Goal: Task Accomplishment & Management: Complete application form

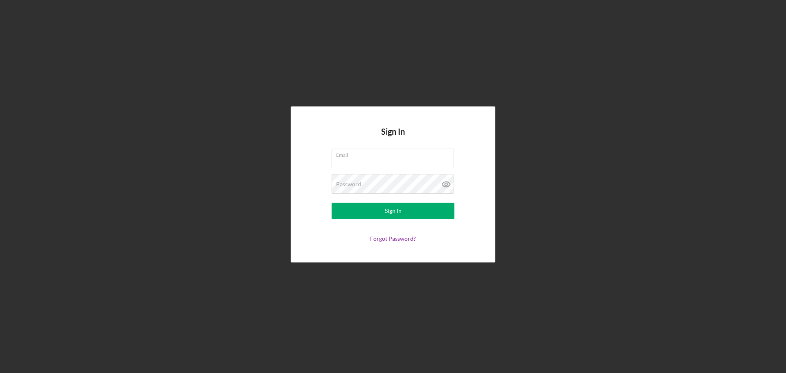
type input "[PERSON_NAME][EMAIL_ADDRESS][PERSON_NAME][DOMAIN_NAME]"
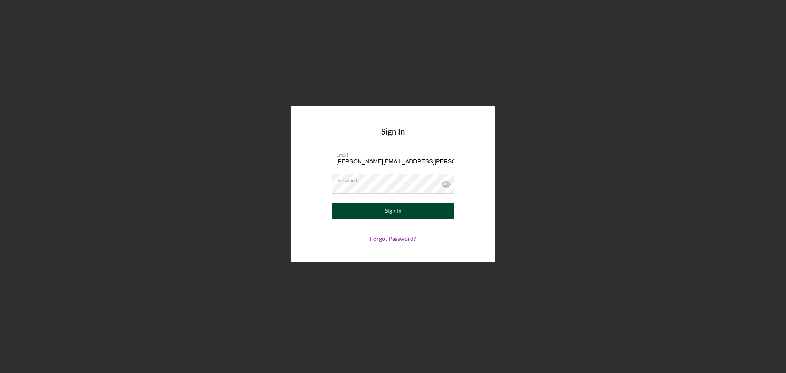
click at [413, 213] on button "Sign In" at bounding box center [393, 211] width 123 height 16
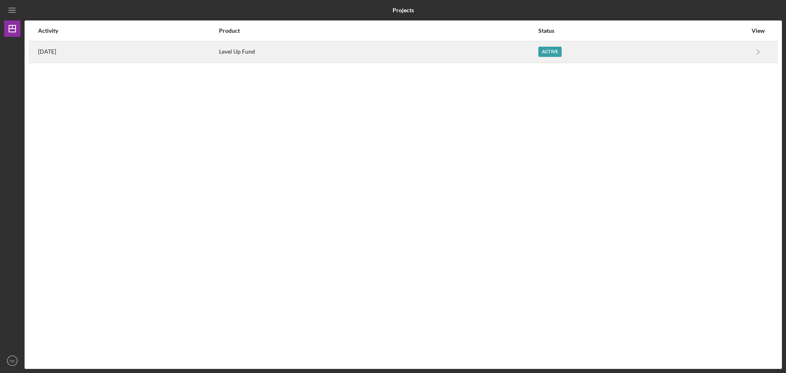
click at [562, 54] on div "Active" at bounding box center [550, 52] width 23 height 10
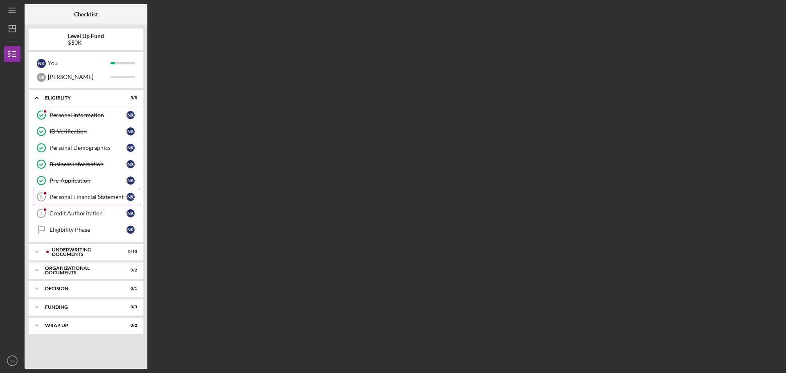
click at [101, 200] on div "Personal Financial Statement" at bounding box center [88, 197] width 77 height 7
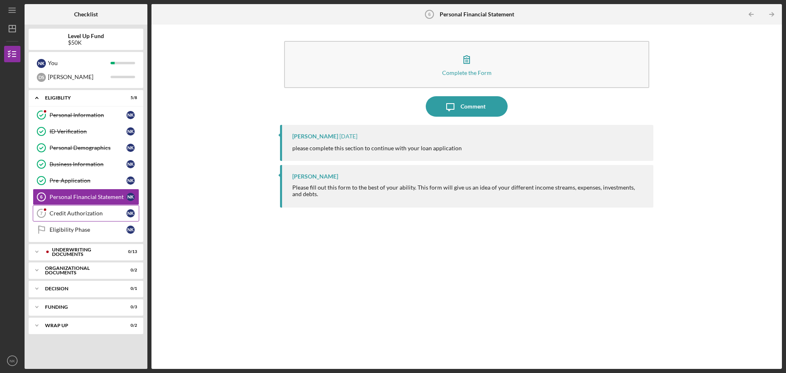
click at [98, 212] on div "Credit Authorization" at bounding box center [88, 213] width 77 height 7
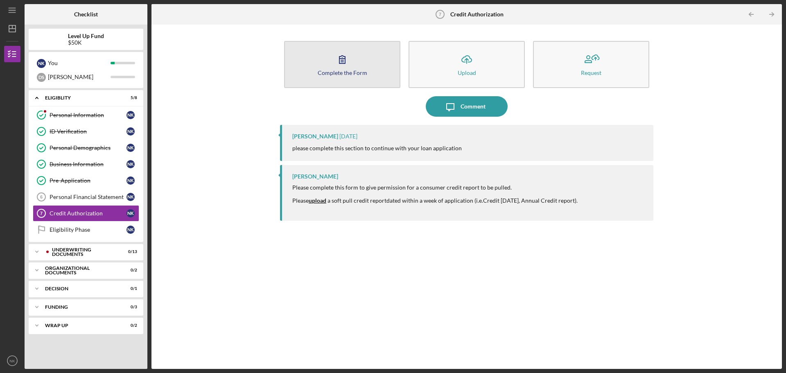
click at [345, 72] on div "Complete the Form" at bounding box center [343, 73] width 50 height 6
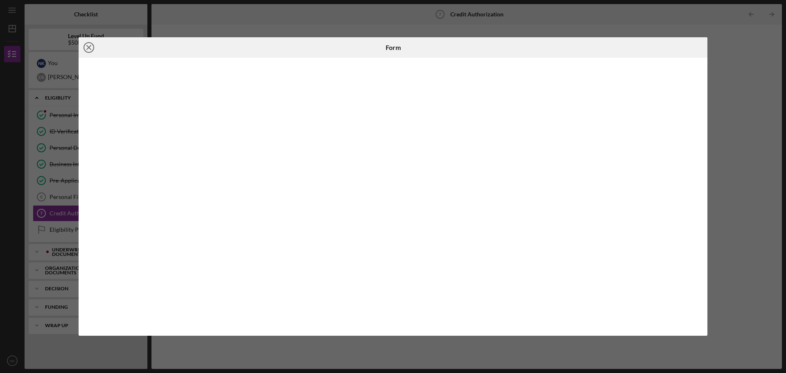
click at [87, 48] on icon "Icon/Close" at bounding box center [89, 47] width 20 height 20
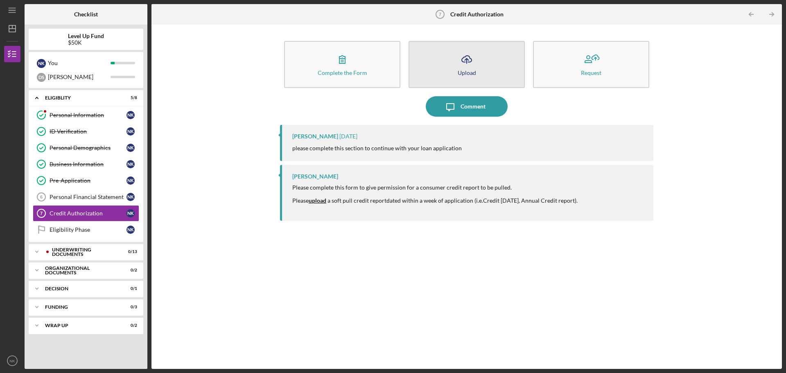
click at [478, 69] on button "Icon/Upload Upload" at bounding box center [467, 64] width 116 height 47
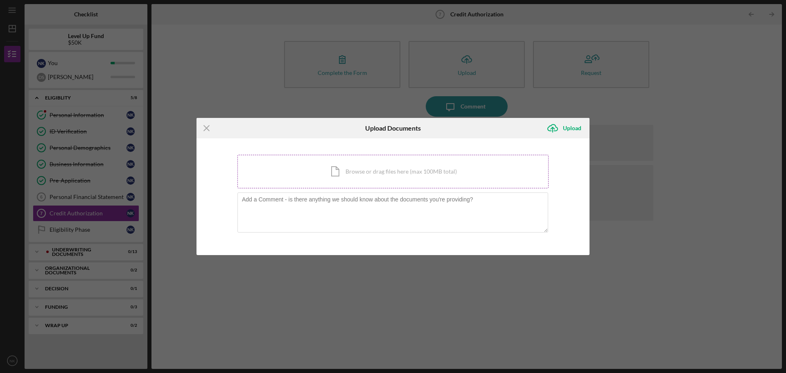
click at [387, 170] on div "Icon/Document Browse or drag files here (max 100MB total) Tap to choose files o…" at bounding box center [393, 172] width 311 height 34
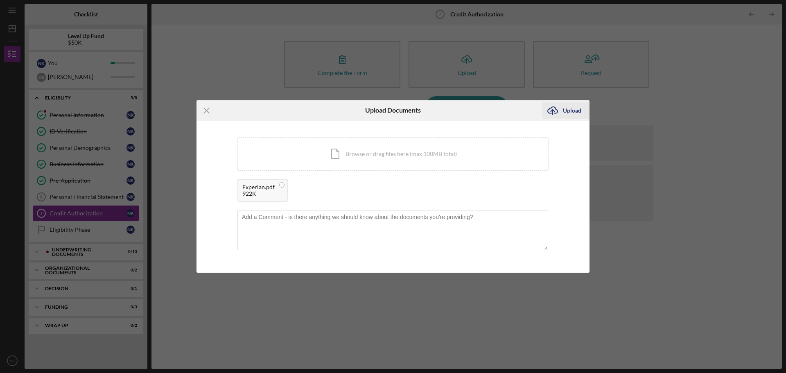
click at [562, 110] on icon "Icon/Upload" at bounding box center [553, 110] width 20 height 20
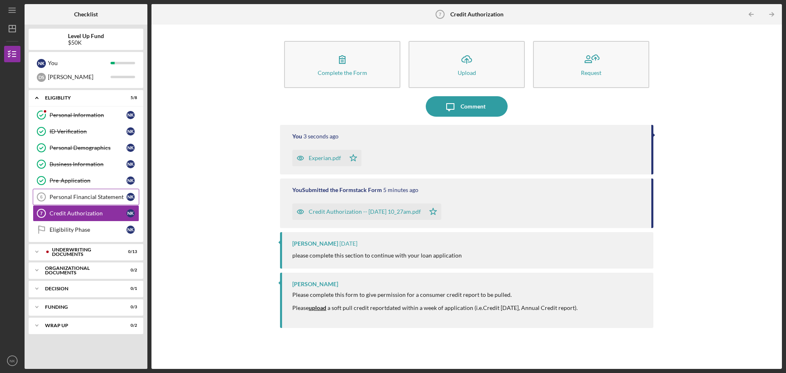
click at [82, 195] on div "Personal Financial Statement" at bounding box center [88, 197] width 77 height 7
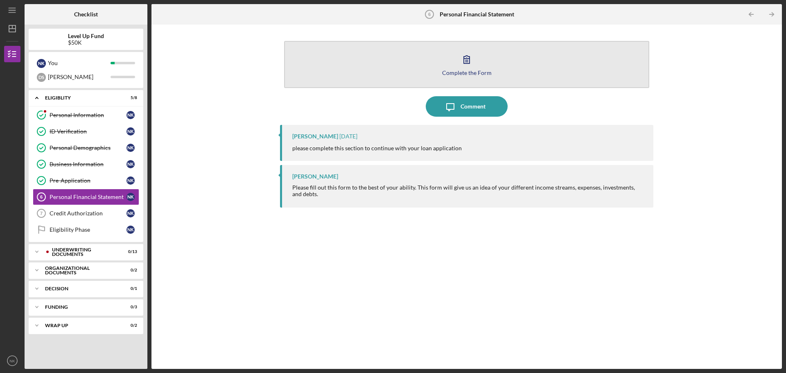
click at [469, 59] on icon "button" at bounding box center [467, 59] width 20 height 20
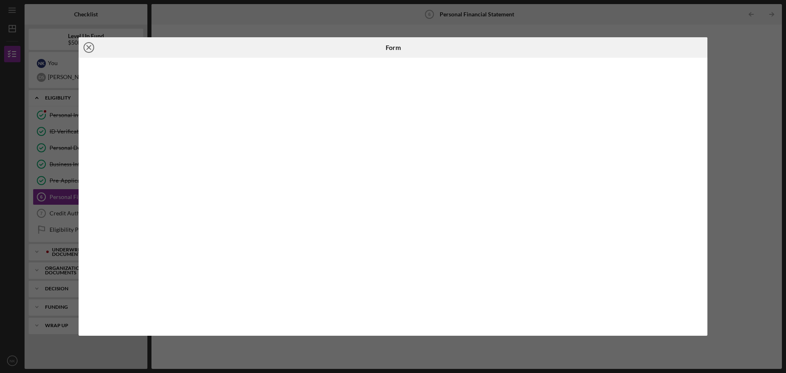
click at [95, 49] on icon "Icon/Close" at bounding box center [89, 47] width 20 height 20
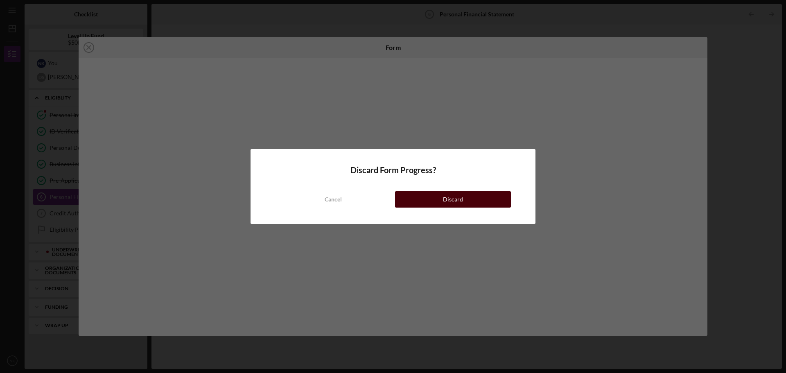
click at [451, 204] on div "Discard" at bounding box center [453, 199] width 20 height 16
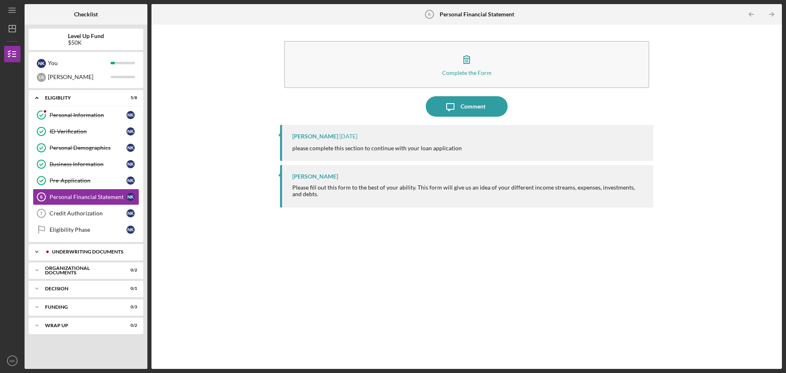
click at [63, 254] on div "Underwriting Documents" at bounding box center [92, 251] width 81 height 5
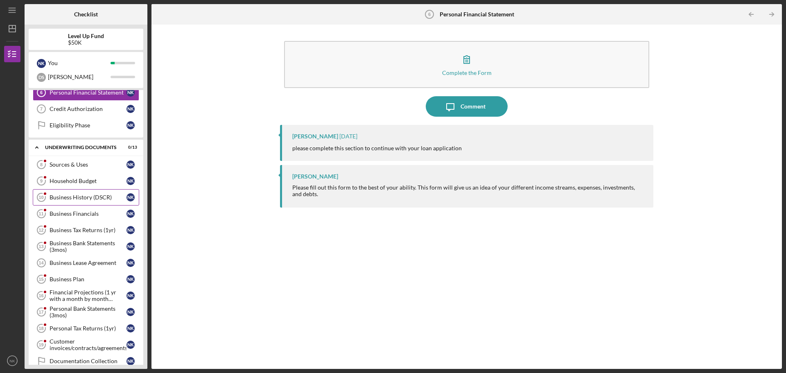
scroll to position [123, 0]
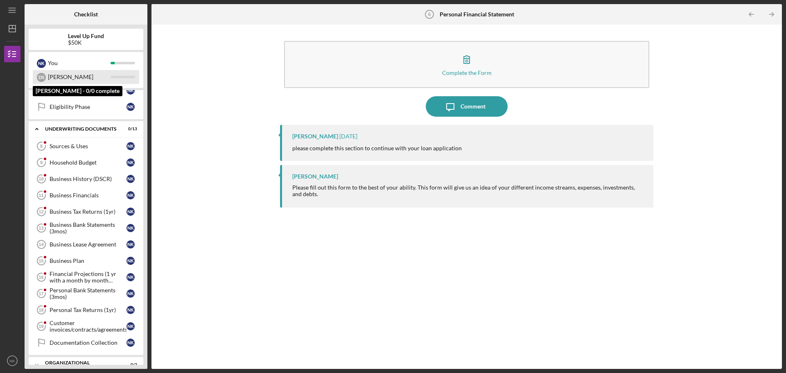
click at [83, 79] on div "[PERSON_NAME]" at bounding box center [79, 77] width 63 height 14
click at [90, 79] on div "[PERSON_NAME]" at bounding box center [79, 77] width 63 height 14
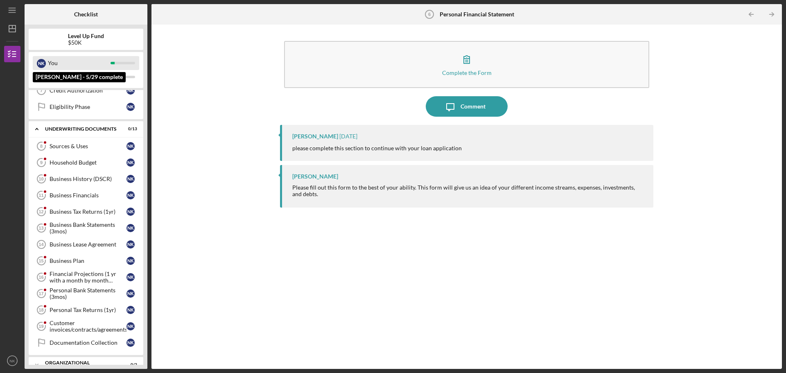
click at [95, 62] on div "You" at bounding box center [79, 63] width 63 height 14
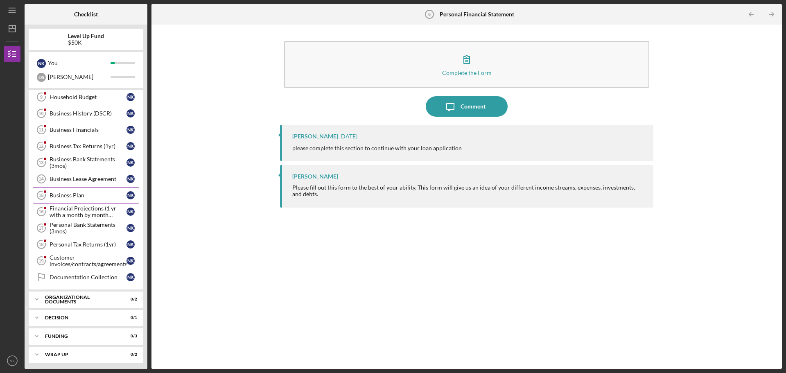
scroll to position [191, 0]
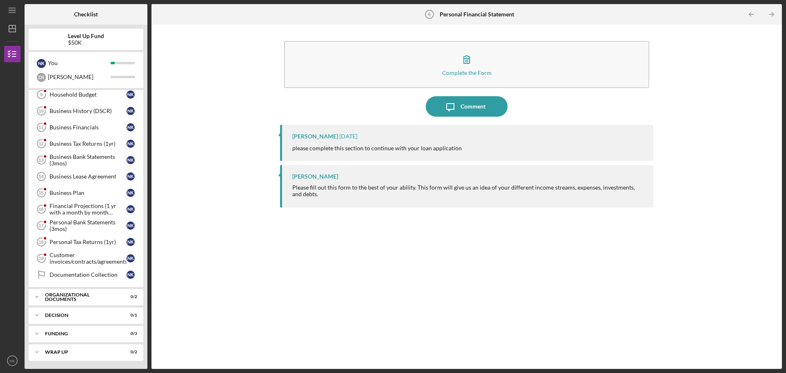
click at [0, 218] on div "Icon/Menu Personal Financial Statement 6 Personal Financial Statement Checklist…" at bounding box center [393, 186] width 786 height 373
click at [108, 143] on div "Business Tax Returns (1yr)" at bounding box center [88, 143] width 77 height 7
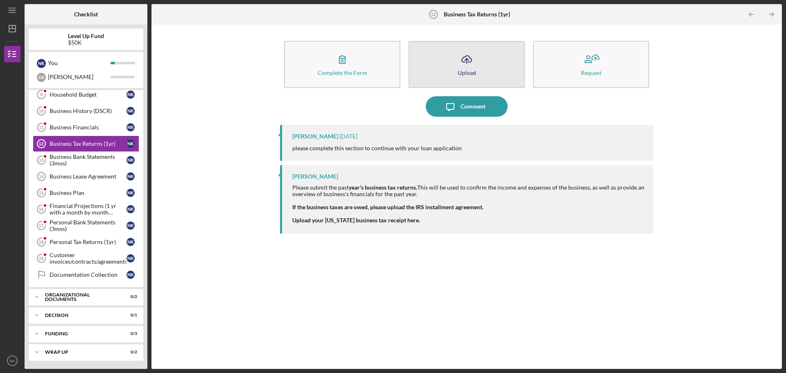
click at [464, 67] on icon "Icon/Upload" at bounding box center [467, 59] width 20 height 20
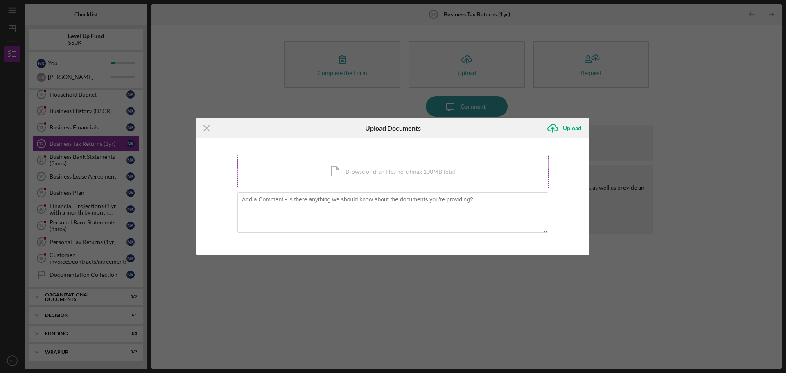
click at [374, 169] on div "Icon/Document Browse or drag files here (max 100MB total) Tap to choose files o…" at bounding box center [393, 172] width 311 height 34
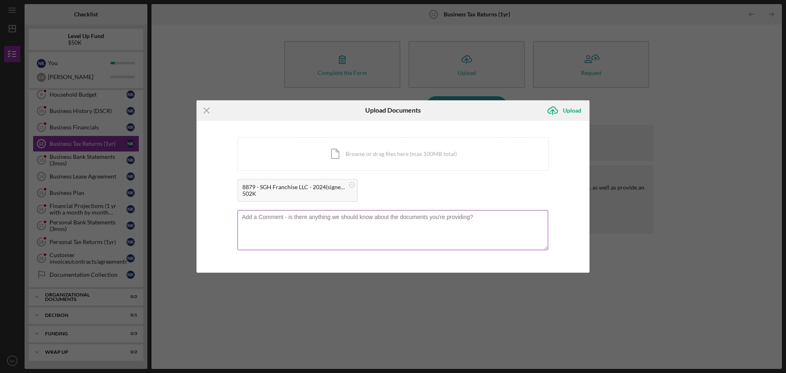
click at [380, 221] on textarea at bounding box center [393, 230] width 311 height 40
click at [369, 152] on div "Icon/Document Browse or drag files here (max 100MB total) Tap to choose files o…" at bounding box center [393, 154] width 311 height 34
click at [580, 111] on div "Upload" at bounding box center [572, 110] width 18 height 16
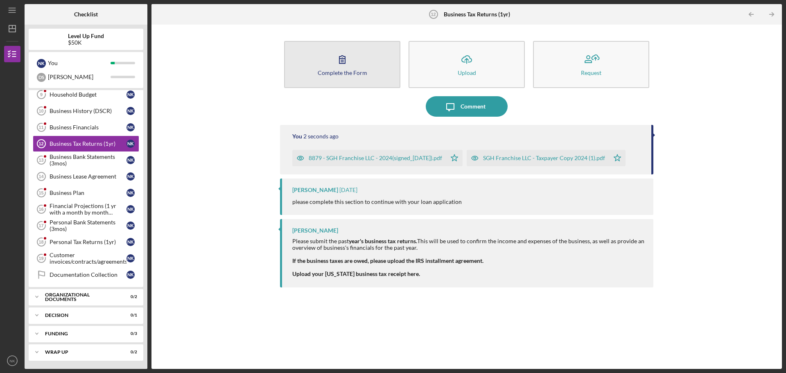
click at [347, 70] on div "Complete the Form" at bounding box center [343, 73] width 50 height 6
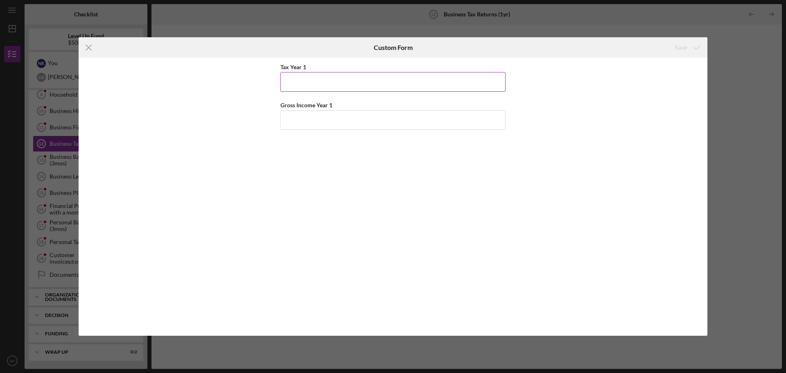
click at [365, 79] on input "Tax Year 1" at bounding box center [393, 82] width 225 height 20
type input "2,024"
click at [328, 120] on input "Gross Income Year 1" at bounding box center [393, 120] width 225 height 20
type input "$9,647,103"
click at [686, 48] on div "Save" at bounding box center [681, 47] width 12 height 16
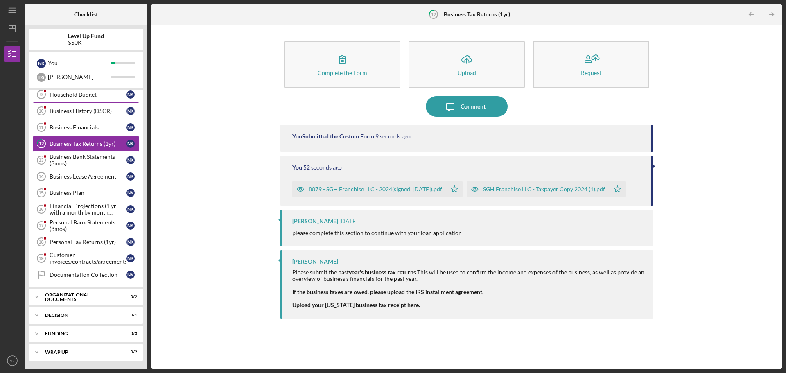
click at [75, 97] on div "Household Budget" at bounding box center [88, 94] width 77 height 7
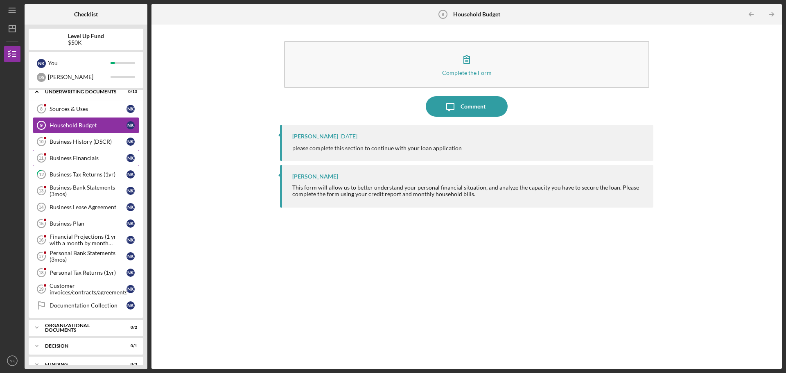
scroll to position [68, 0]
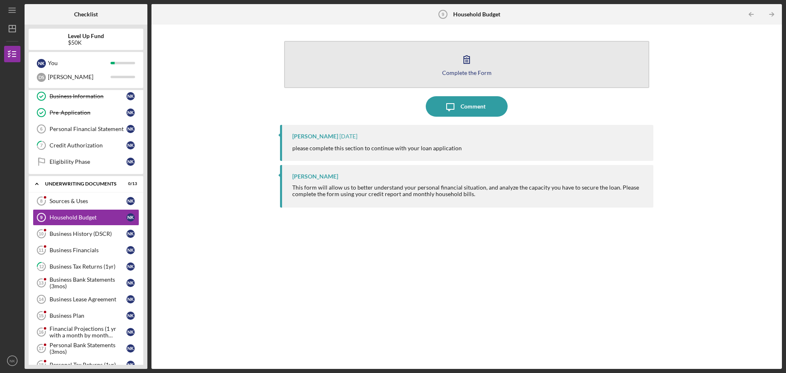
click at [489, 64] on button "Complete the Form Form" at bounding box center [466, 64] width 365 height 47
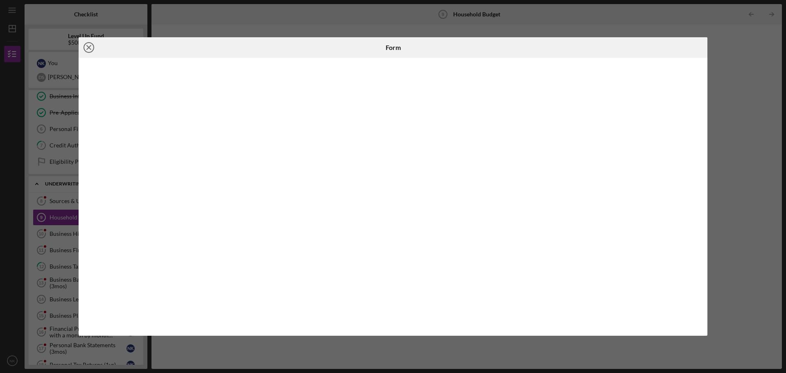
click at [87, 49] on line at bounding box center [89, 47] width 4 height 4
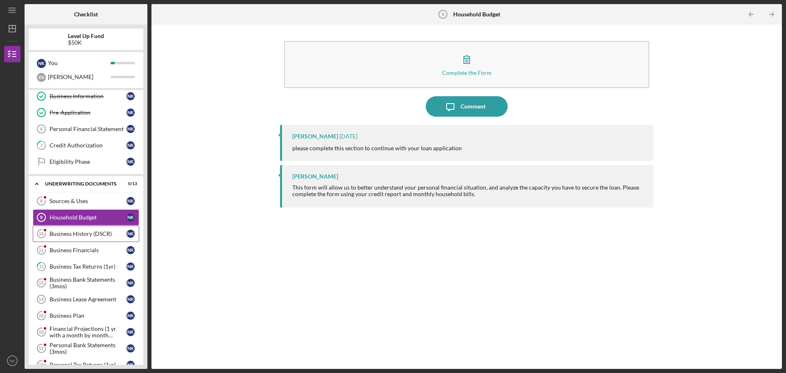
click at [82, 234] on div "Business History (DSCR)" at bounding box center [88, 234] width 77 height 7
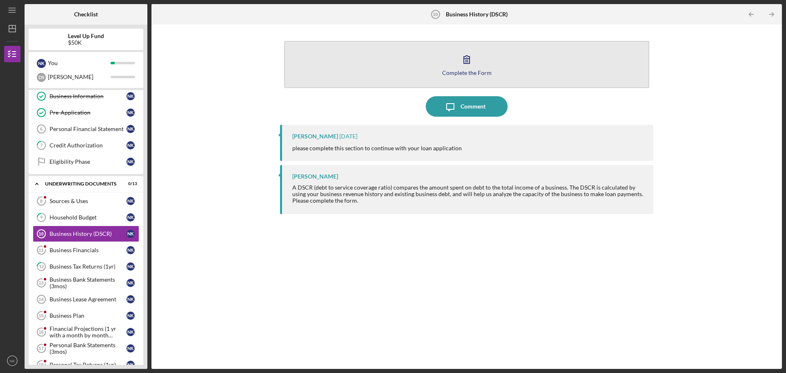
click at [495, 64] on button "Complete the Form Form" at bounding box center [466, 64] width 365 height 47
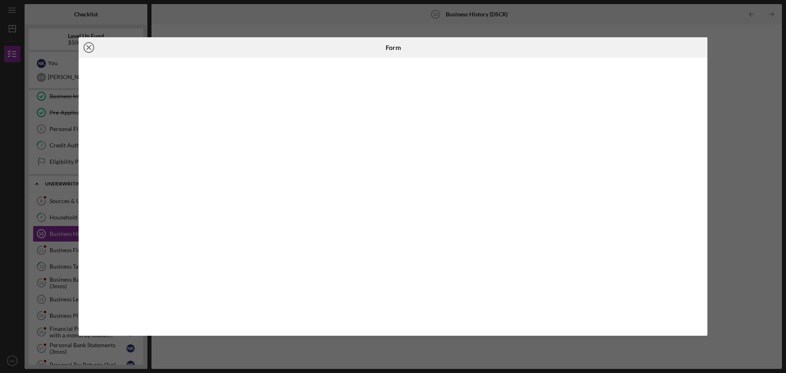
click at [90, 48] on line at bounding box center [89, 47] width 4 height 4
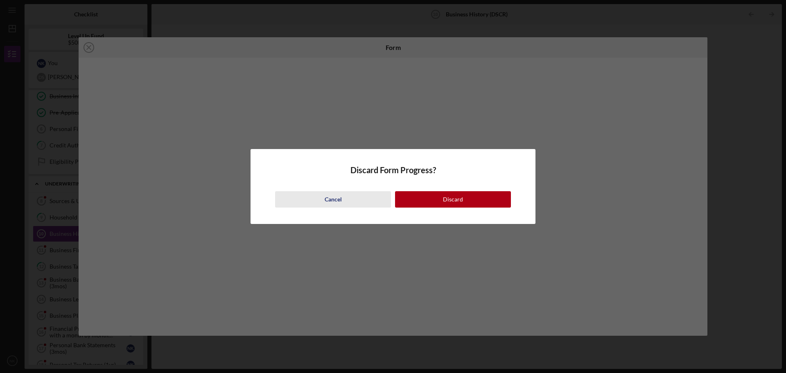
click at [342, 198] on button "Cancel" at bounding box center [333, 199] width 116 height 16
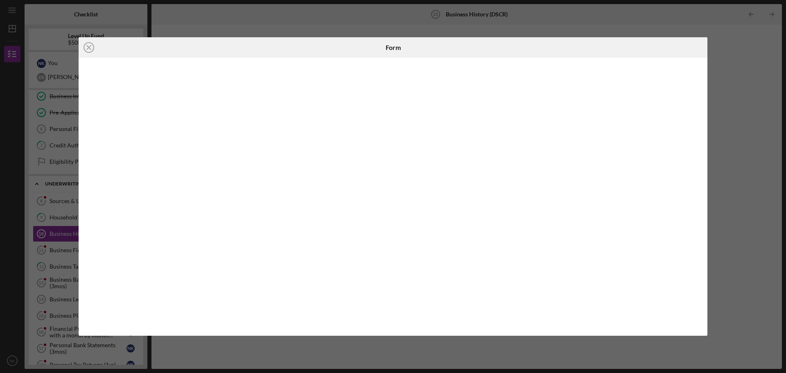
click at [722, 217] on div "Icon/Close Form" at bounding box center [393, 186] width 786 height 373
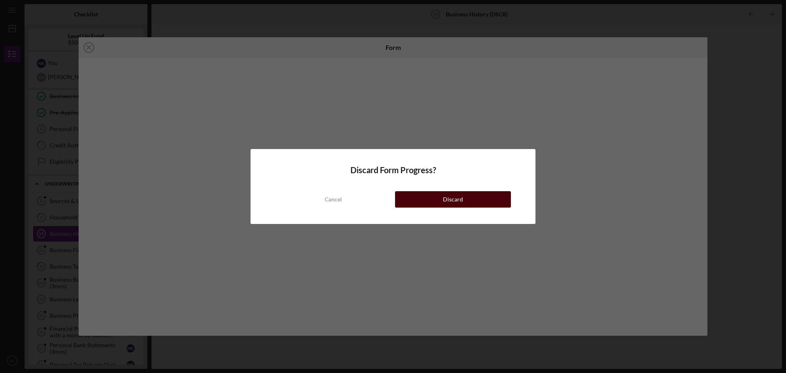
click at [455, 202] on div "Discard" at bounding box center [453, 199] width 20 height 16
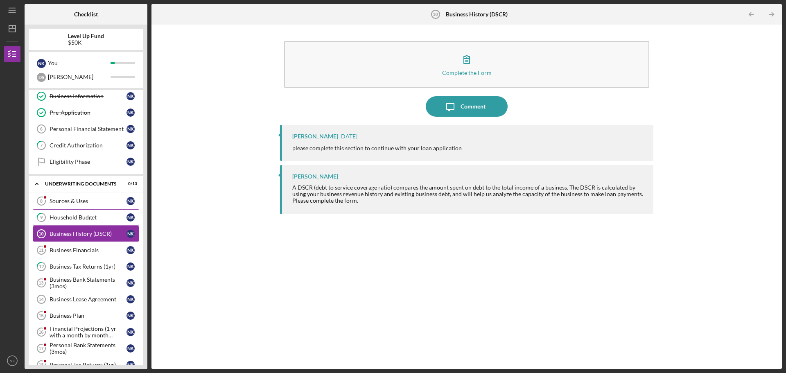
click at [102, 219] on div "Household Budget" at bounding box center [88, 217] width 77 height 7
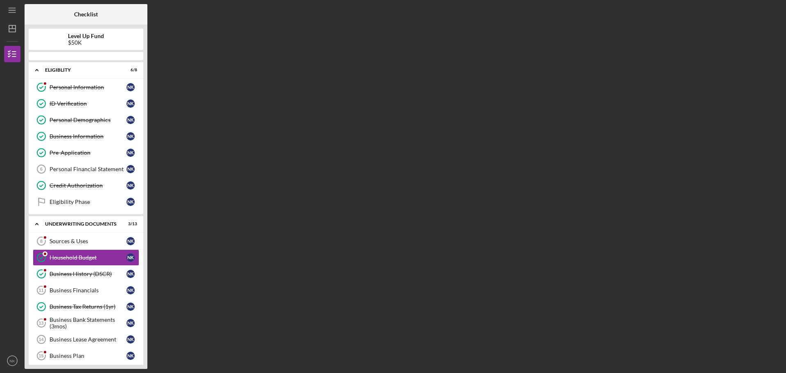
scroll to position [44, 0]
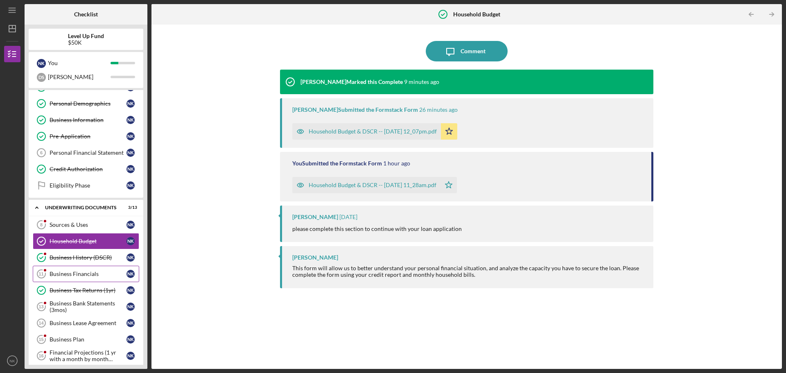
click at [103, 272] on div "Business Financials" at bounding box center [88, 274] width 77 height 7
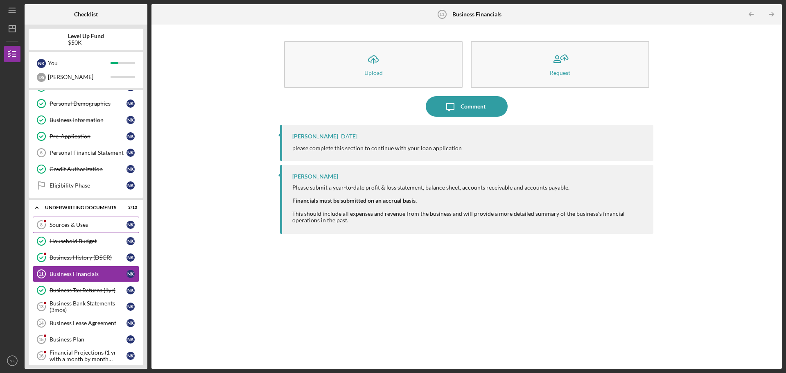
click at [100, 225] on div "Sources & Uses" at bounding box center [88, 225] width 77 height 7
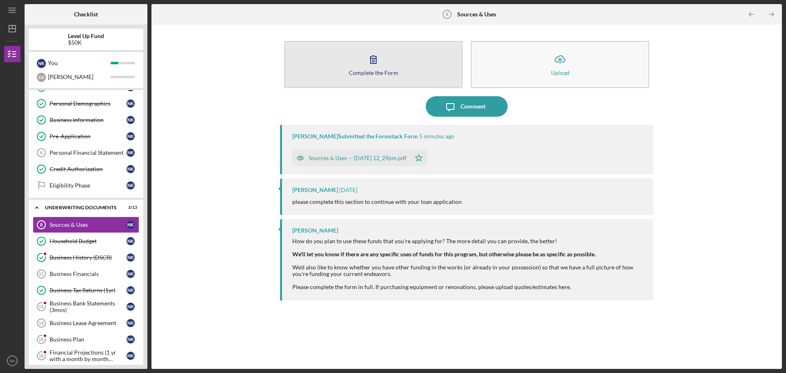
click at [383, 76] on button "Complete the Form Form" at bounding box center [373, 64] width 179 height 47
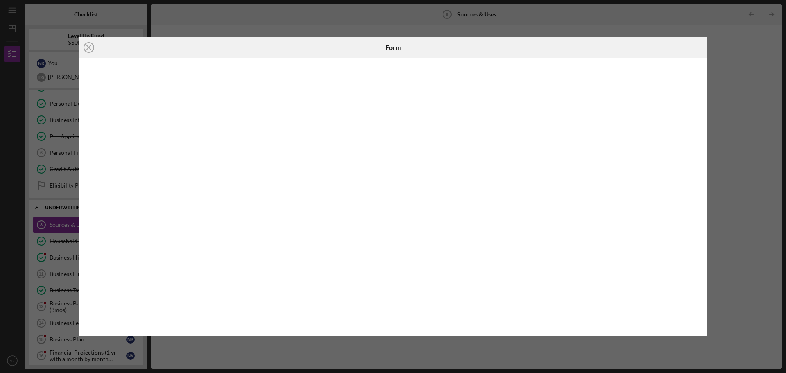
click at [736, 38] on div "Icon/Close Form" at bounding box center [393, 186] width 786 height 373
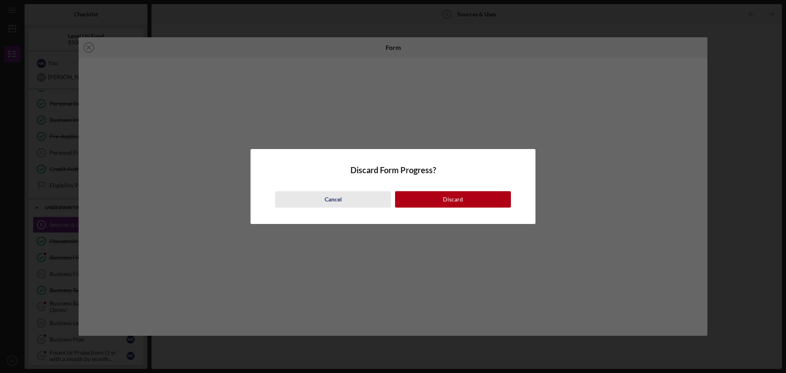
click at [330, 197] on div "Cancel" at bounding box center [333, 199] width 17 height 16
